Goal: Task Accomplishment & Management: Manage account settings

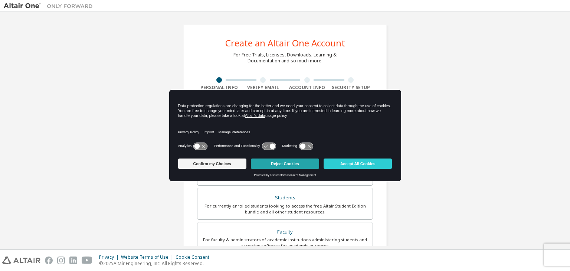
click at [284, 165] on button "Reject Cookies" at bounding box center [285, 163] width 68 height 10
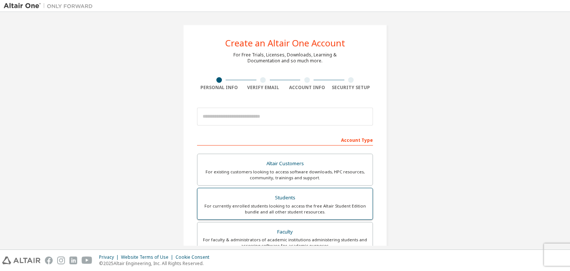
click at [280, 207] on div "For currently enrolled students looking to access the free Altair Student Editi…" at bounding box center [285, 209] width 166 height 12
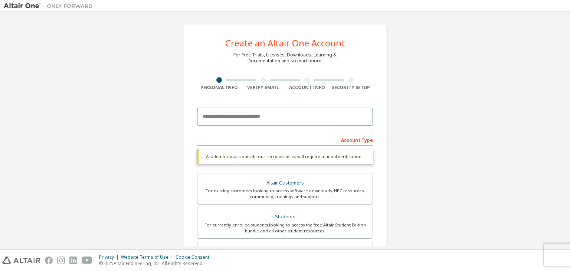
click at [224, 118] on input "email" at bounding box center [285, 117] width 176 height 18
type input "**********"
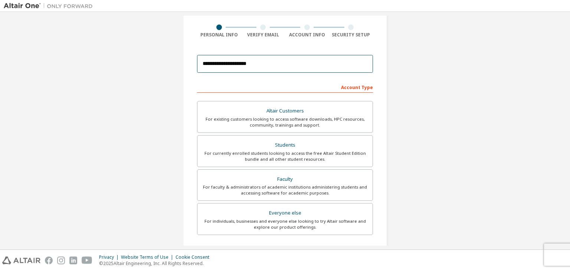
scroll to position [53, 0]
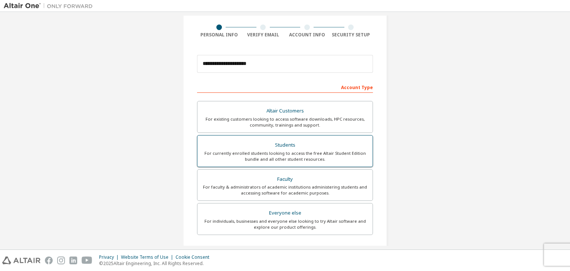
click at [216, 140] on div "Students" at bounding box center [285, 145] width 166 height 10
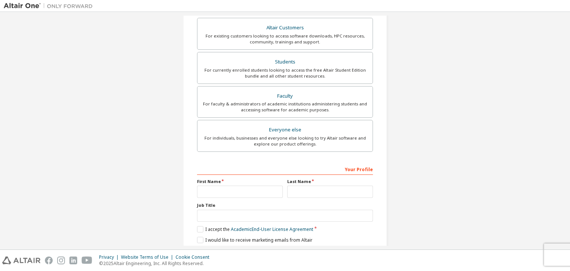
scroll to position [161, 0]
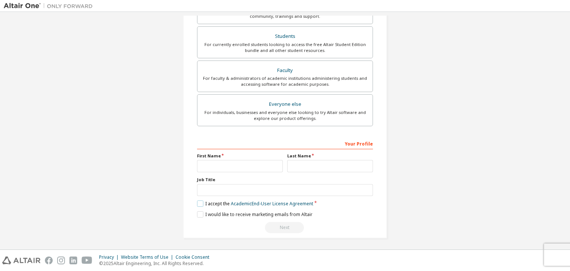
click at [198, 203] on label "I accept the Academic End-User License Agreement" at bounding box center [255, 203] width 116 height 6
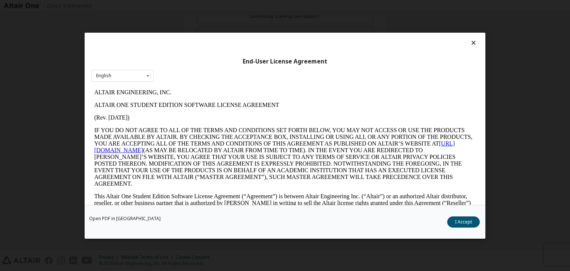
scroll to position [0, 0]
click at [466, 224] on button "I Accept" at bounding box center [463, 221] width 33 height 11
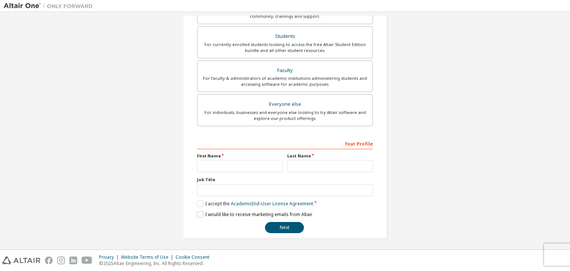
click at [198, 212] on label "I would like to receive marketing emails from Altair" at bounding box center [254, 214] width 115 height 6
click at [279, 223] on button "Next" at bounding box center [284, 227] width 39 height 11
type input "*******"
click at [312, 164] on input "text" at bounding box center [330, 166] width 86 height 12
type input "*"
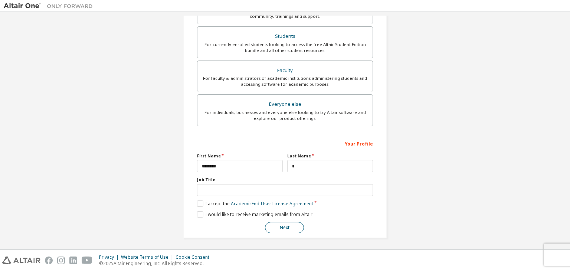
click at [286, 228] on button "Next" at bounding box center [284, 227] width 39 height 11
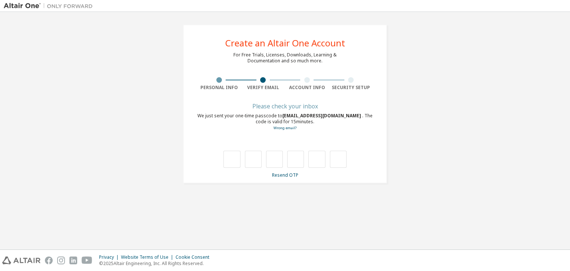
type input "*"
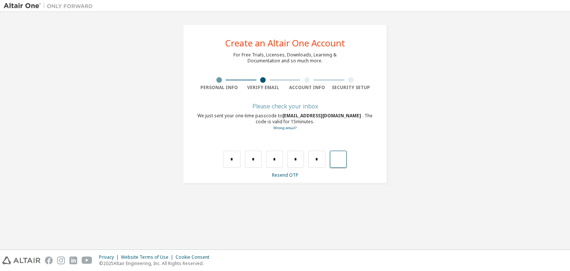
type input "*"
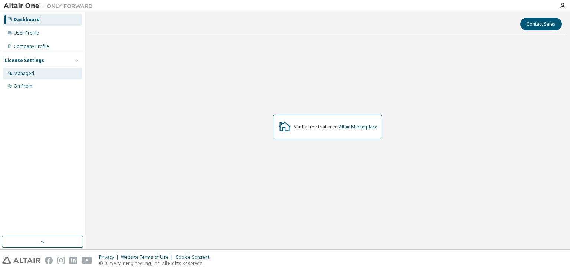
click at [16, 73] on div "Managed" at bounding box center [24, 73] width 20 height 6
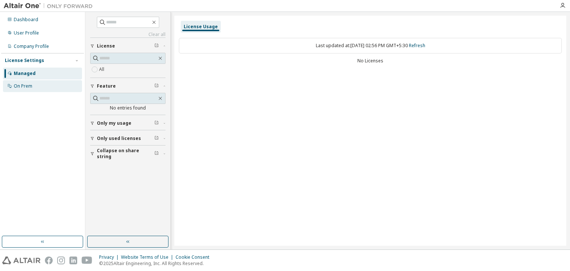
click at [28, 84] on div "On Prem" at bounding box center [23, 86] width 19 height 6
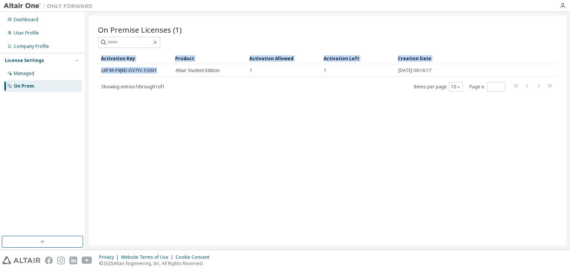
drag, startPoint x: 158, startPoint y: 70, endPoint x: 96, endPoint y: 72, distance: 62.0
click at [96, 72] on div "On Premise Licenses (1) Clear Load Save Save As Field Operator Value Select fil…" at bounding box center [327, 131] width 477 height 230
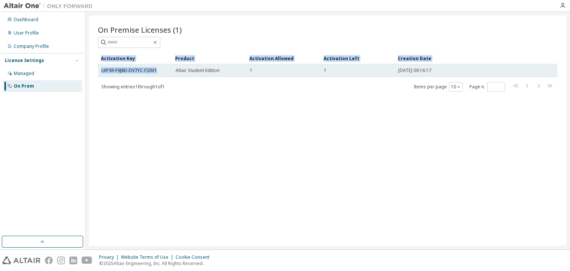
click at [161, 73] on div "LKP3R-F9J8D-DV7YC-F20V1" at bounding box center [135, 71] width 68 height 6
drag, startPoint x: 161, startPoint y: 69, endPoint x: 101, endPoint y: 70, distance: 59.7
click at [101, 70] on div "LKP3R-F9J8D-DV7YC-F20V1" at bounding box center [135, 71] width 68 height 6
copy link "LKP3R-F9J8D-DV7YC-F20V1"
click at [143, 69] on link "LKP3R-F9J8D-DV7YC-F20V1" at bounding box center [129, 70] width 56 height 6
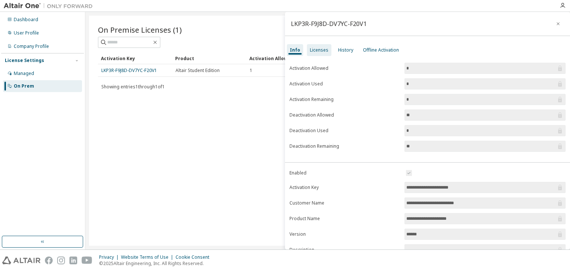
click at [318, 50] on div "Licenses" at bounding box center [319, 50] width 19 height 6
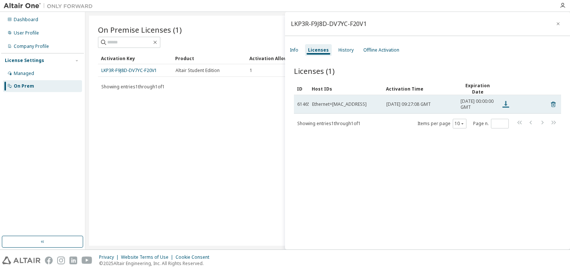
click at [506, 106] on icon at bounding box center [505, 104] width 7 height 7
